Goal: Transaction & Acquisition: Purchase product/service

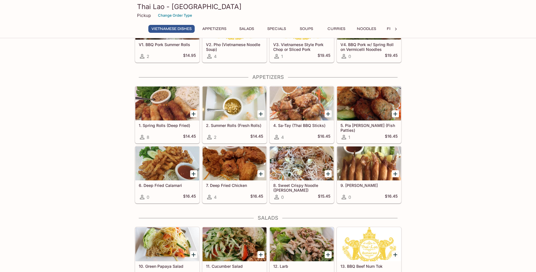
scroll to position [57, 0]
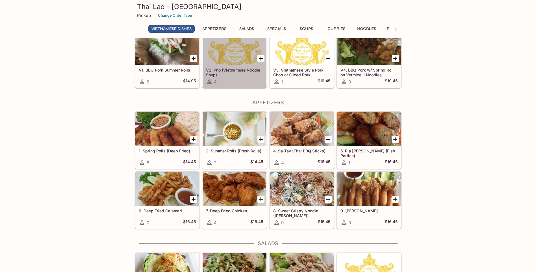
click at [224, 71] on h5 "V2. Pho (Vietnamese Noodle Soup)" at bounding box center [234, 72] width 57 height 9
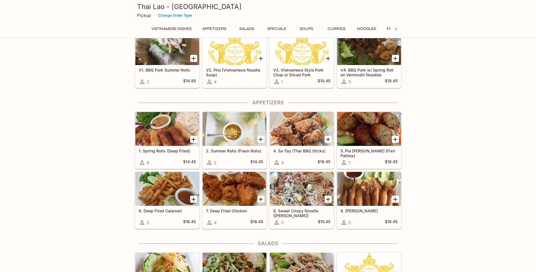
scroll to position [54, 0]
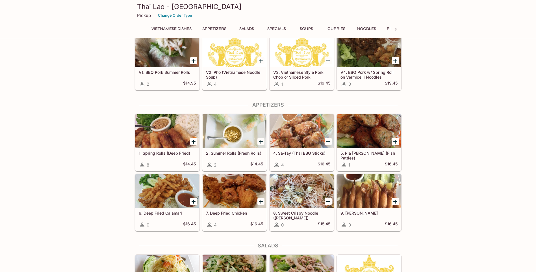
click at [306, 69] on div "V3. Vietnamese Style Pork Chop or Sliced Pork 1 $19.45" at bounding box center [302, 78] width 64 height 23
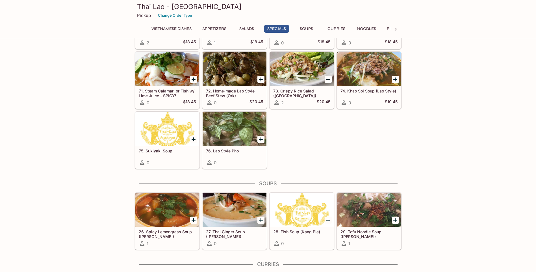
scroll to position [646, 0]
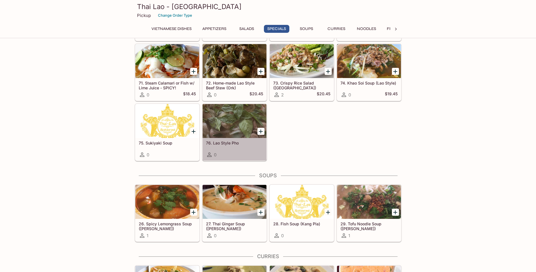
click at [223, 122] on div at bounding box center [235, 121] width 64 height 34
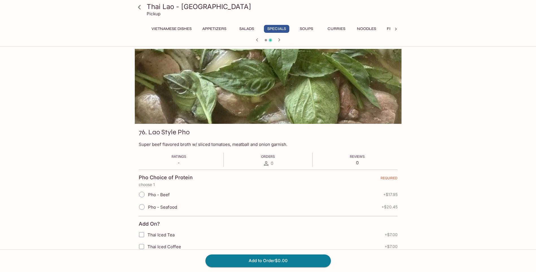
click at [302, 105] on div at bounding box center [268, 86] width 267 height 75
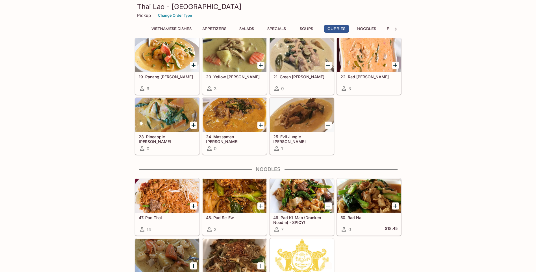
scroll to position [955, 0]
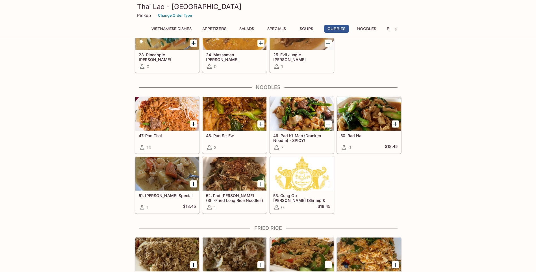
click at [163, 115] on div at bounding box center [167, 114] width 64 height 34
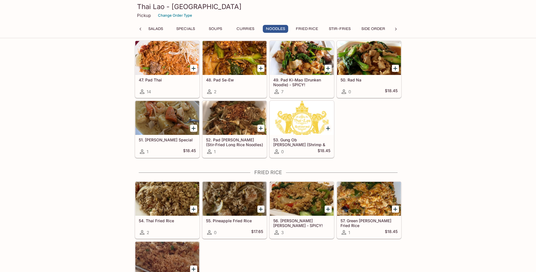
scroll to position [1011, 0]
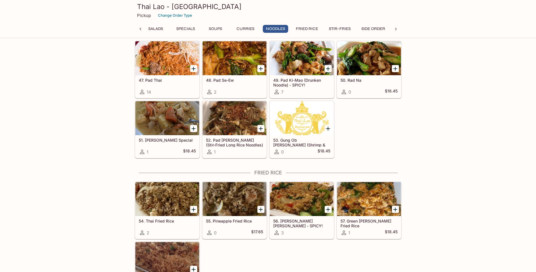
click at [178, 209] on div at bounding box center [167, 199] width 64 height 34
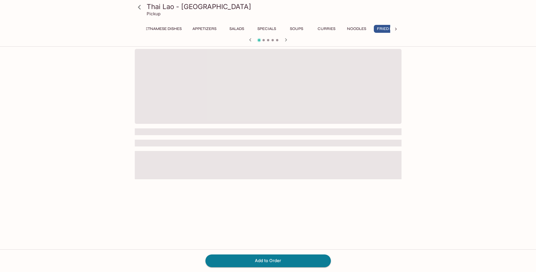
scroll to position [0, 24]
